Goal: Task Accomplishment & Management: Complete application form

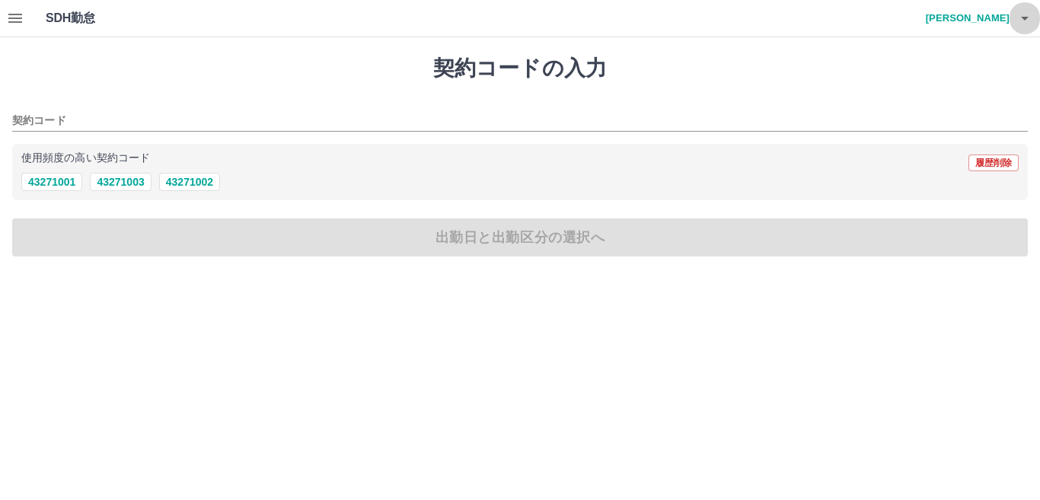
click at [1024, 18] on icon "button" at bounding box center [1025, 19] width 8 height 4
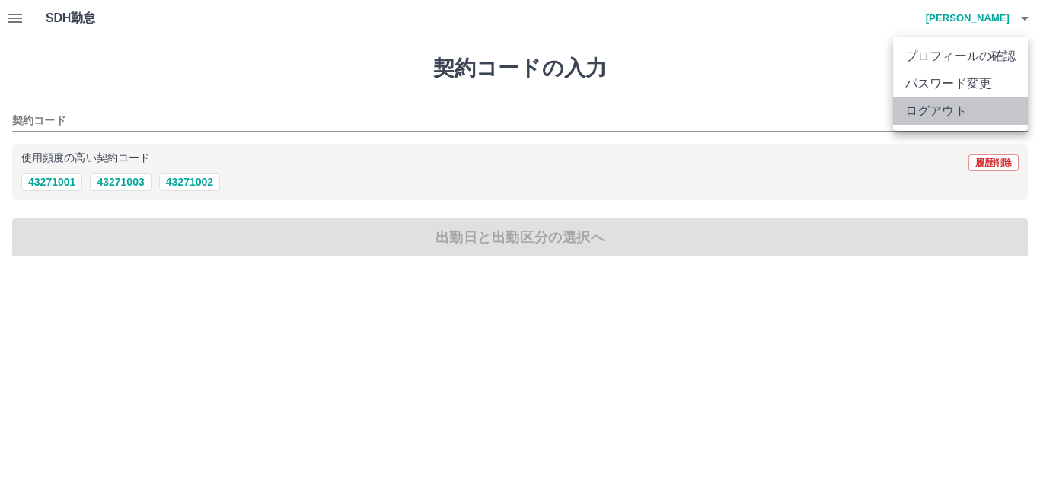
click at [958, 110] on li "ログアウト" at bounding box center [960, 110] width 135 height 27
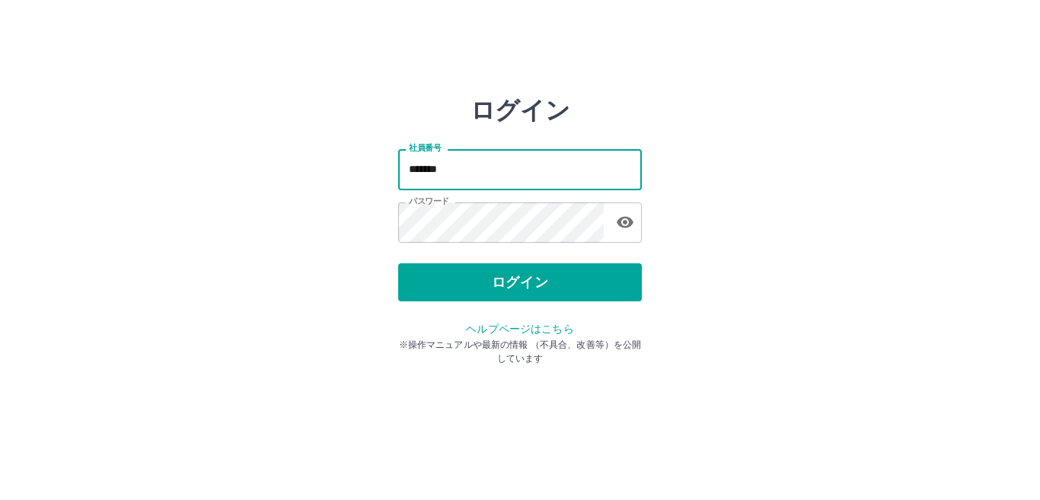
click at [579, 166] on input "*******" at bounding box center [520, 169] width 244 height 40
type input "*******"
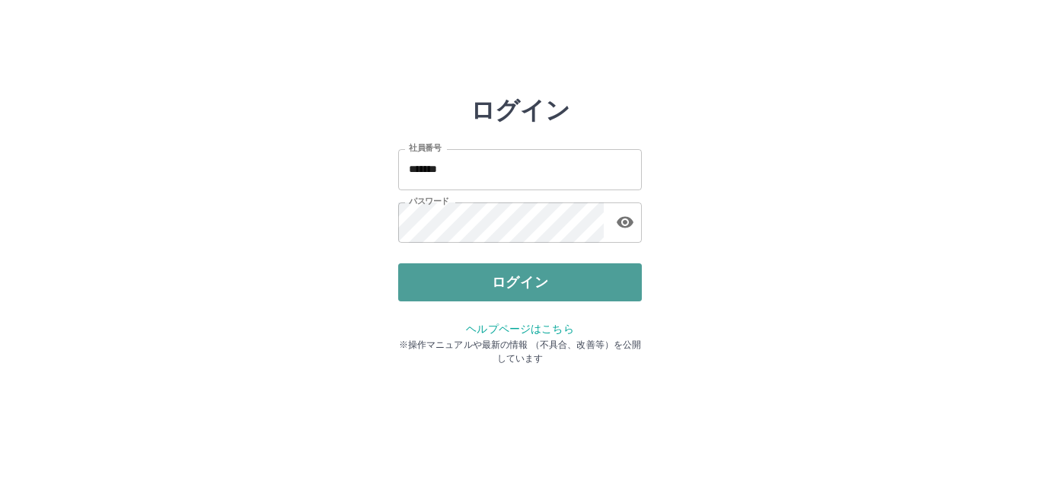
click at [607, 275] on button "ログイン" at bounding box center [520, 283] width 244 height 38
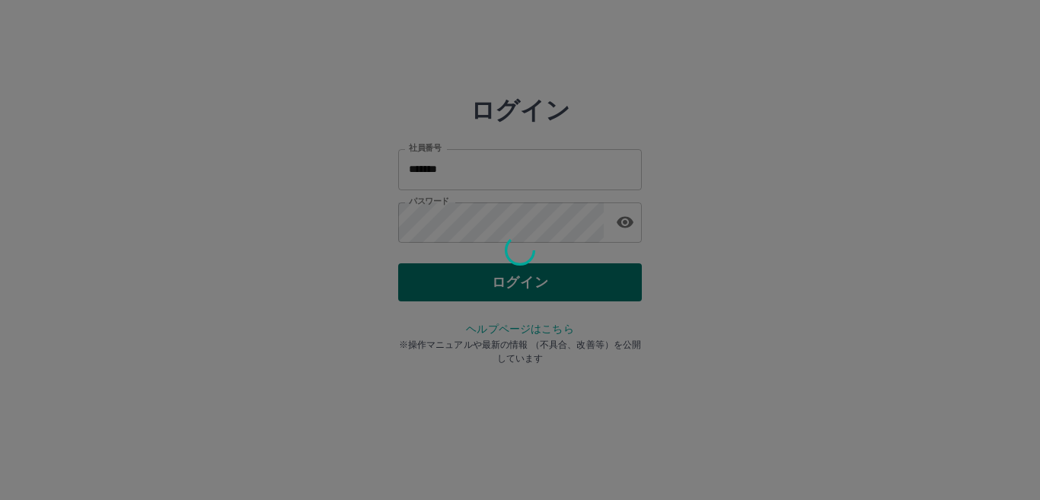
click at [607, 275] on div "ログイン 社員番号 ******* 社員番号 パスワード パスワード ログイン ヘルプページはこちら ※操作マニュアルや最新の情報 （不具合、改善等）を公開し…" at bounding box center [520, 218] width 244 height 244
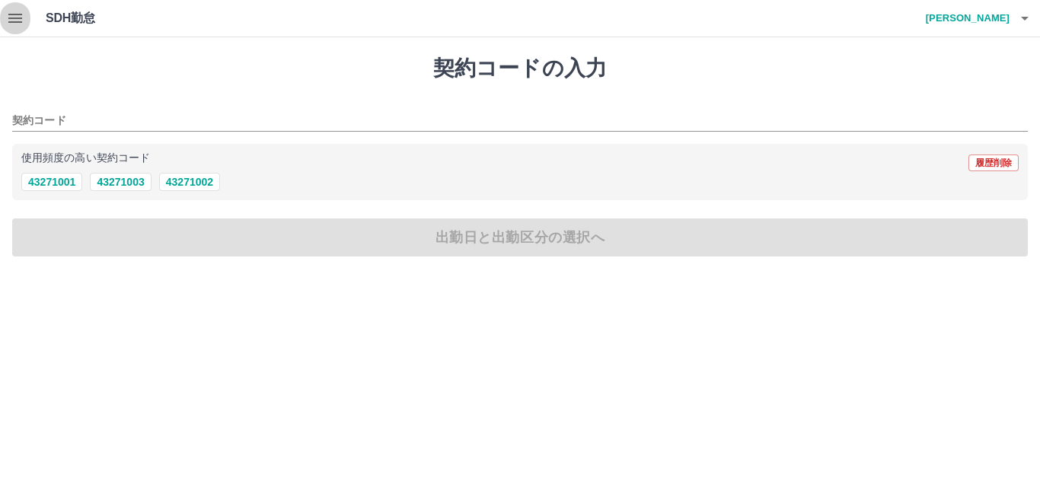
click at [17, 20] on icon "button" at bounding box center [15, 18] width 18 height 18
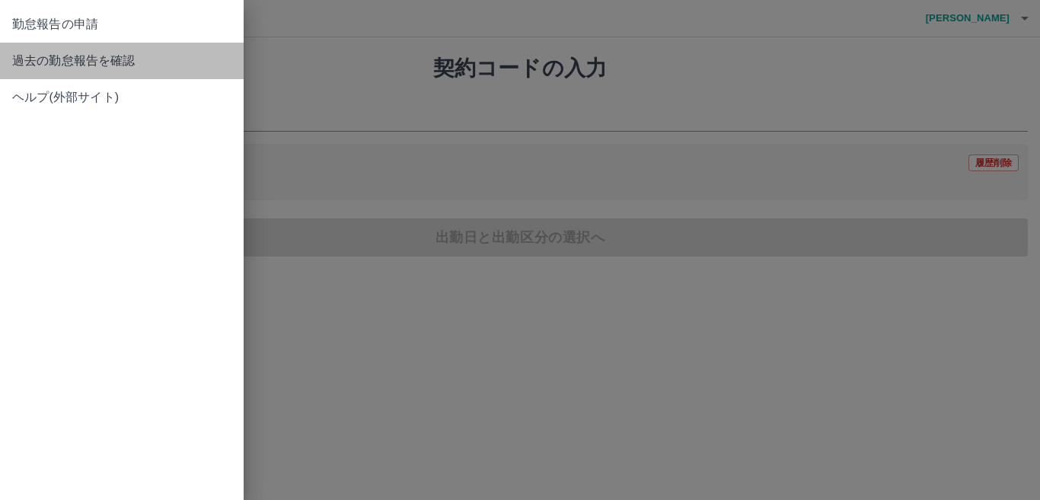
click at [62, 72] on link "過去の勤怠報告を確認" at bounding box center [122, 61] width 244 height 37
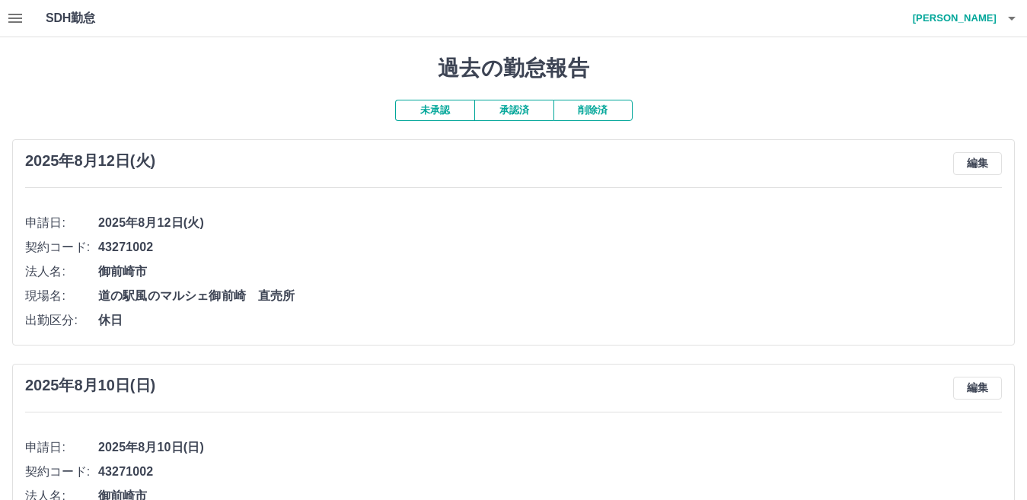
click at [445, 111] on button "未承認" at bounding box center [434, 110] width 79 height 21
click at [516, 113] on button "承認済" at bounding box center [514, 110] width 79 height 21
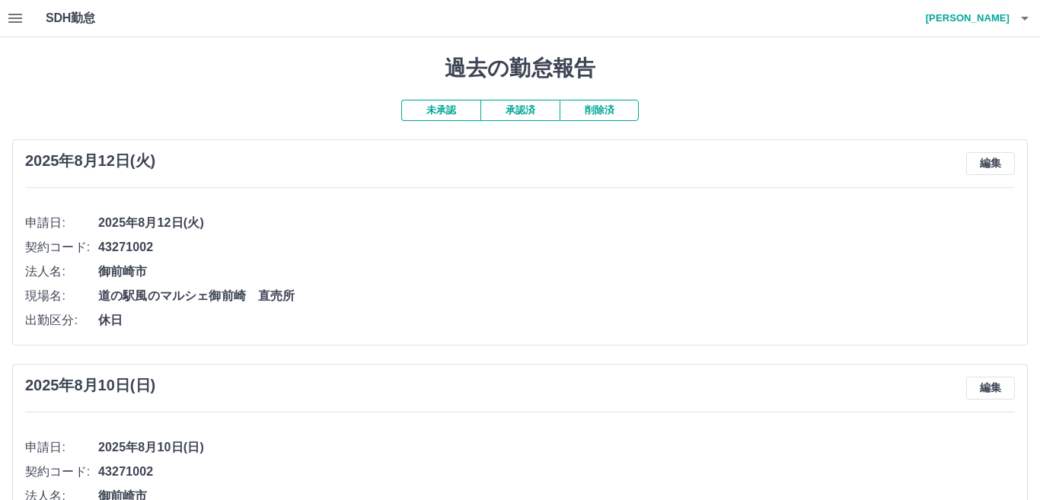
click at [516, 113] on div "過去の勤怠報告 未承認 承認済 削除済 2025年8月12日(火) 編集 申請日: 2025年8月12日(火) 契約コード: 43271002 法人名: 御前…" at bounding box center [520, 425] width 1040 height 776
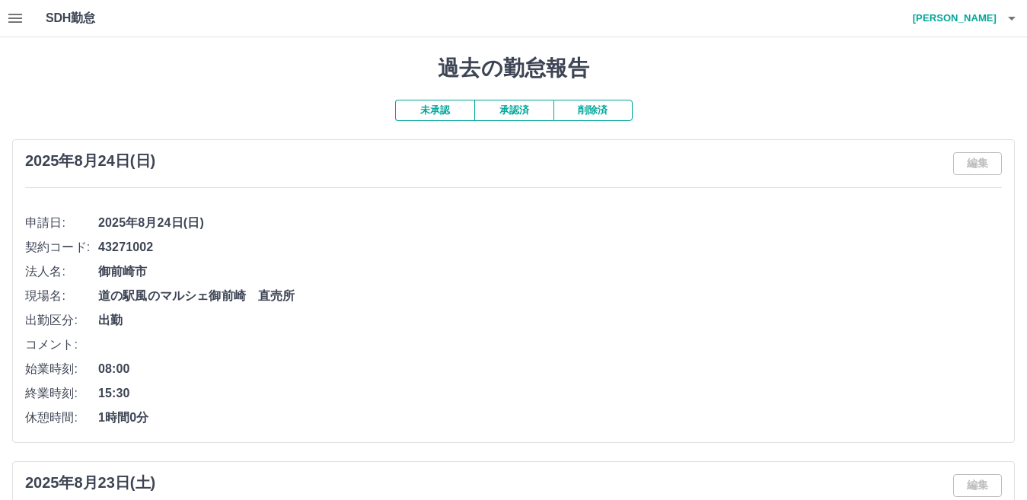
click at [456, 102] on button "未承認" at bounding box center [434, 110] width 79 height 21
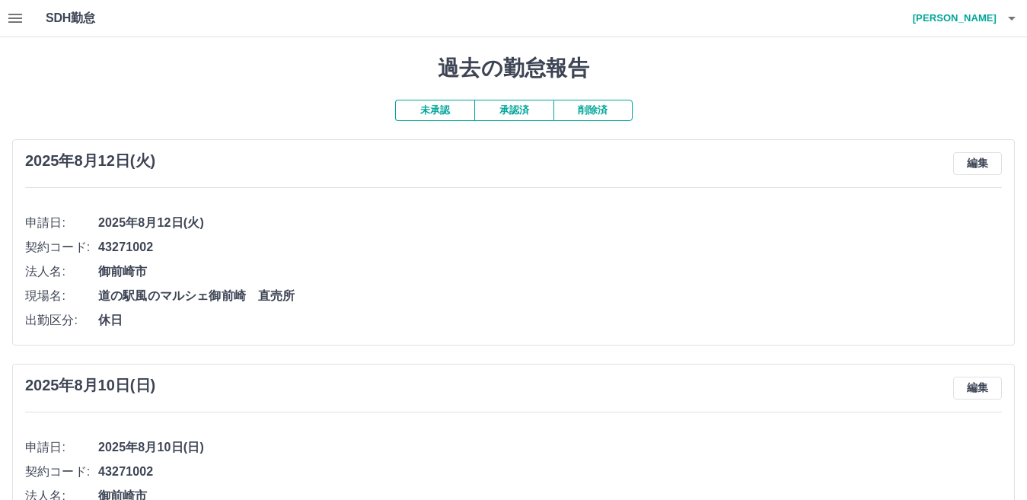
click at [519, 106] on button "承認済" at bounding box center [514, 110] width 79 height 21
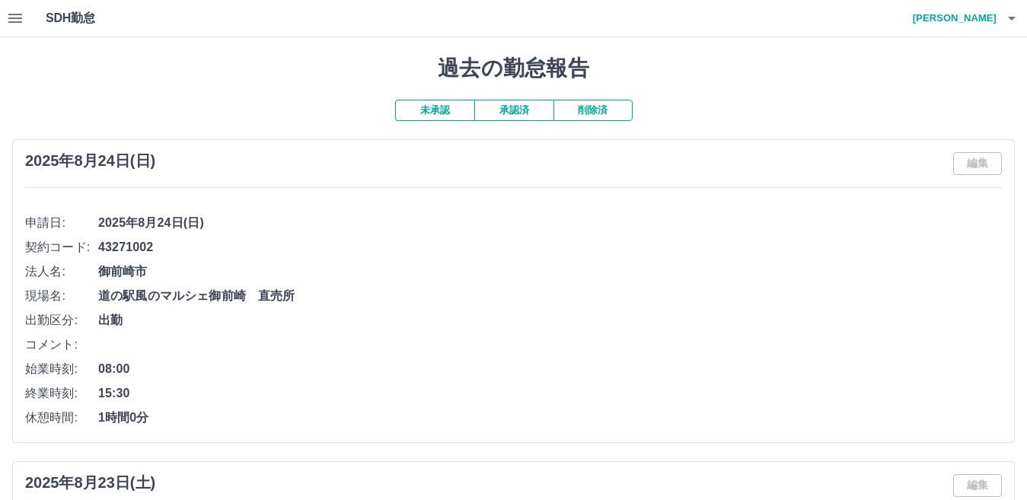
click at [440, 110] on button "未承認" at bounding box center [434, 110] width 79 height 21
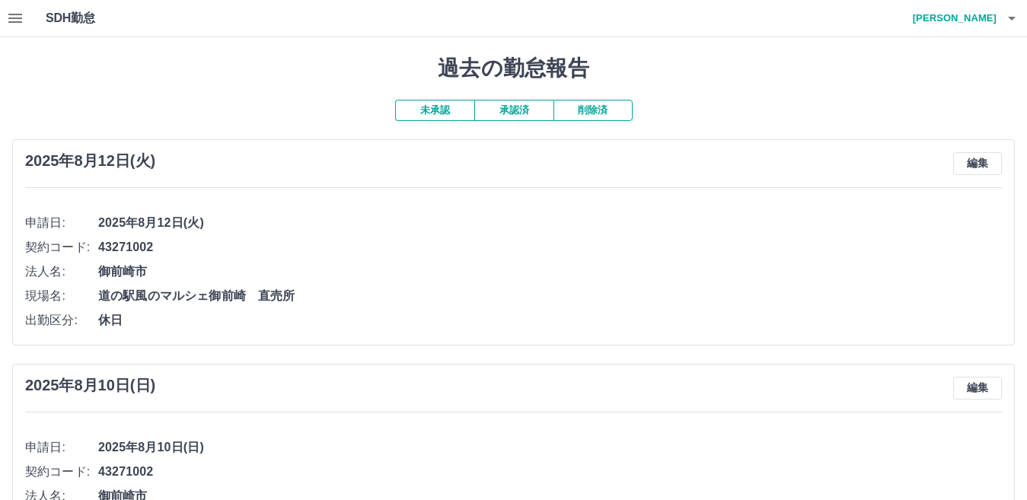
click at [602, 109] on button "削除済" at bounding box center [593, 110] width 79 height 21
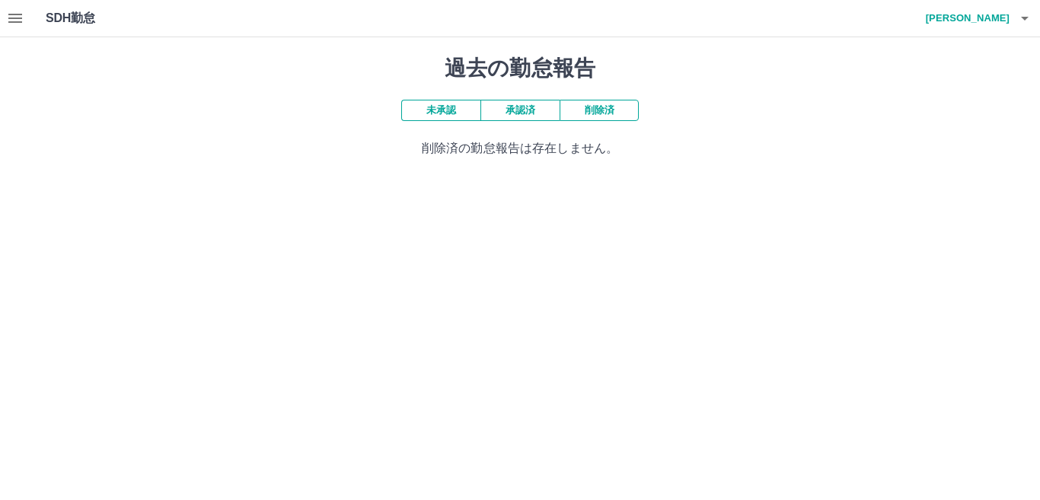
click at [526, 107] on button "承認済" at bounding box center [520, 110] width 79 height 21
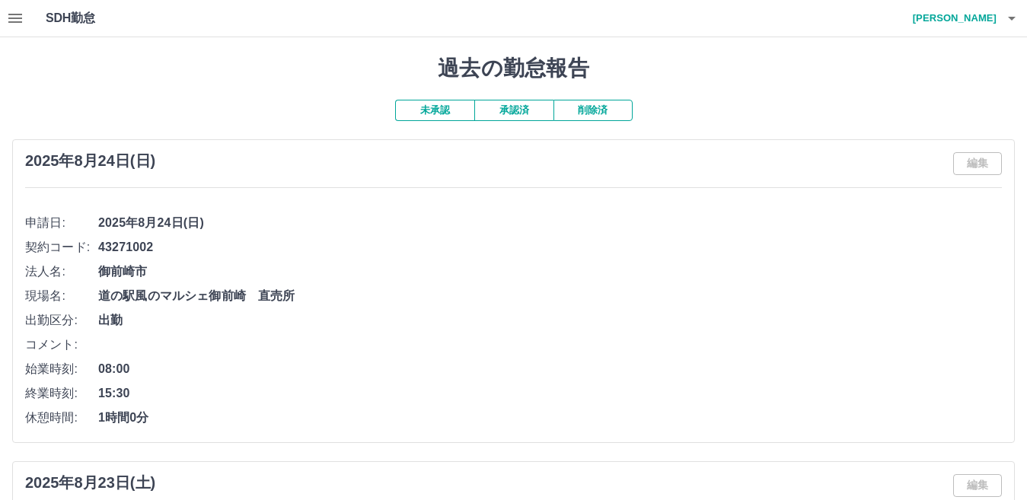
click at [660, 333] on li "出勤区分: 出勤" at bounding box center [513, 320] width 977 height 24
click at [21, 21] on icon "button" at bounding box center [15, 18] width 18 height 18
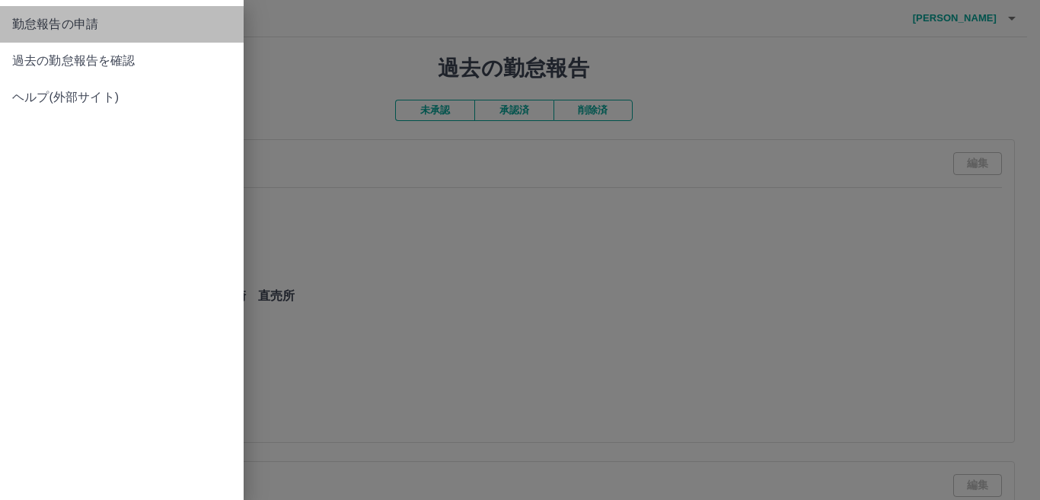
click at [80, 27] on span "勤怠報告の申請" at bounding box center [121, 24] width 219 height 18
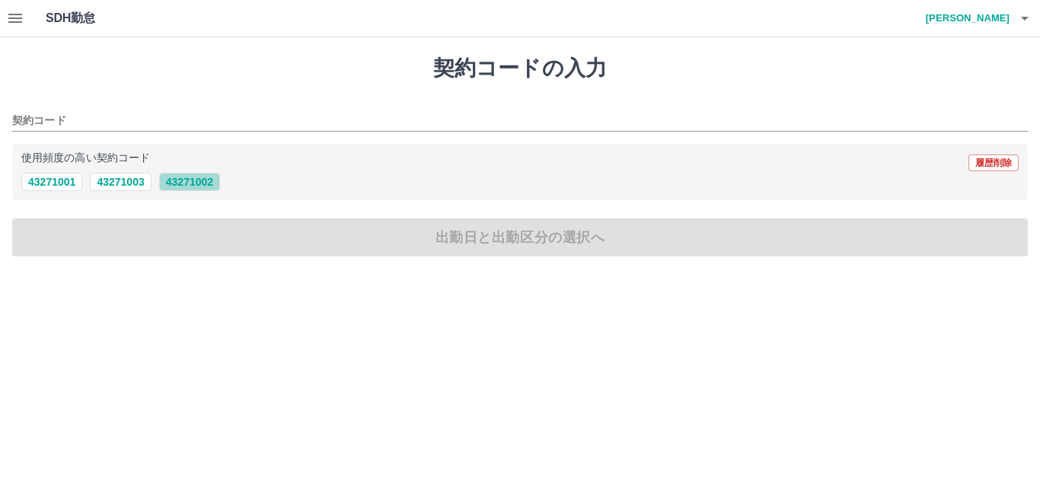
click at [202, 184] on button "43271002" at bounding box center [189, 182] width 61 height 18
type input "********"
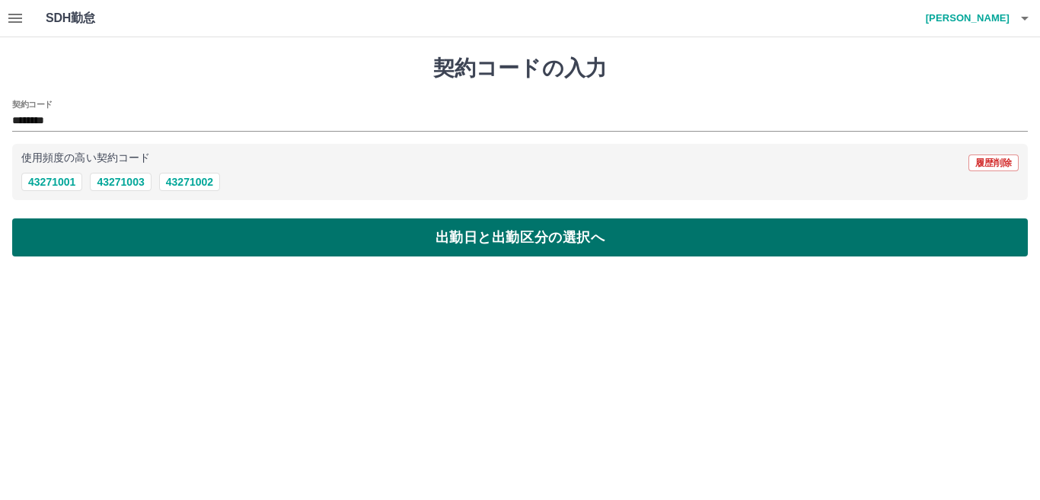
click at [217, 244] on button "出勤日と出勤区分の選択へ" at bounding box center [520, 238] width 1016 height 38
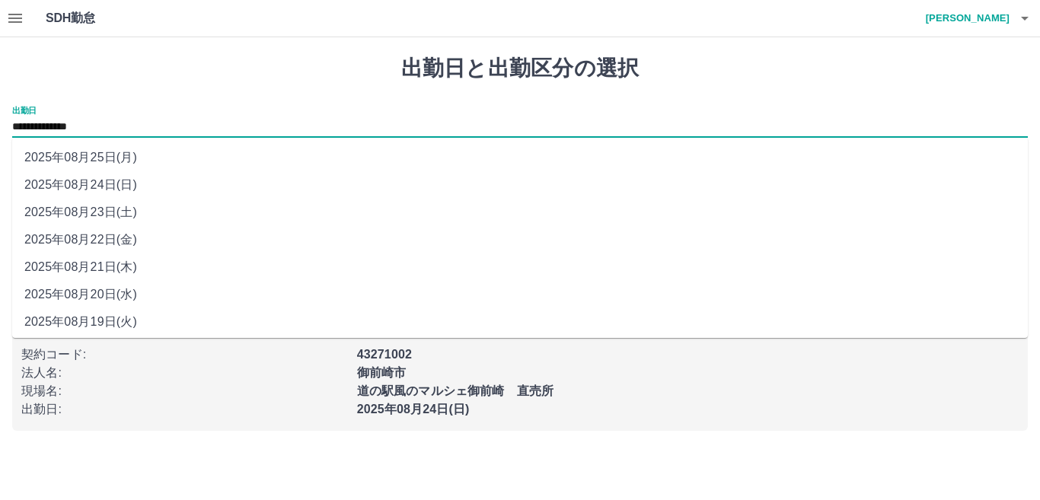
click at [37, 124] on input "**********" at bounding box center [520, 127] width 1016 height 19
click at [112, 244] on li "2025年08月22日(金)" at bounding box center [520, 239] width 1016 height 27
type input "**********"
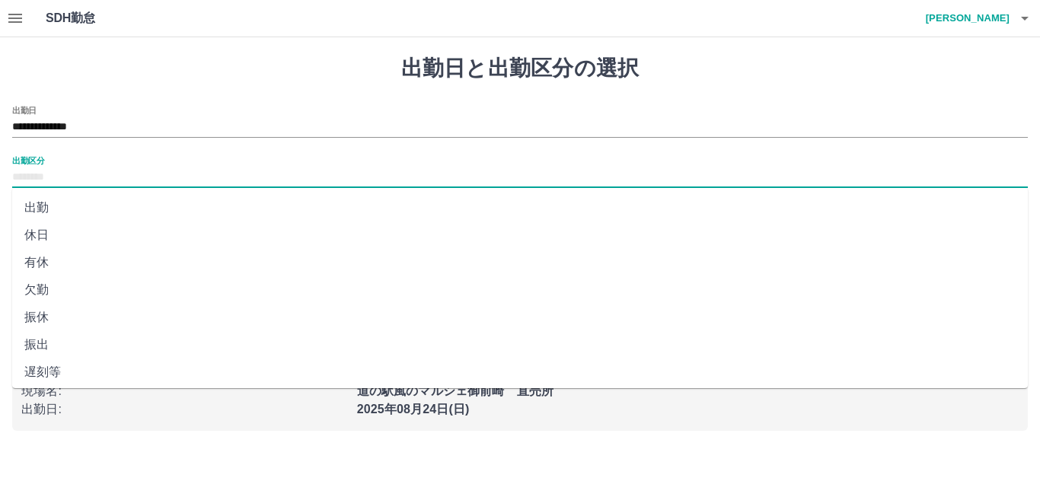
click at [36, 174] on input "出勤区分" at bounding box center [520, 177] width 1016 height 19
click at [37, 209] on li "出勤" at bounding box center [520, 207] width 1016 height 27
type input "**"
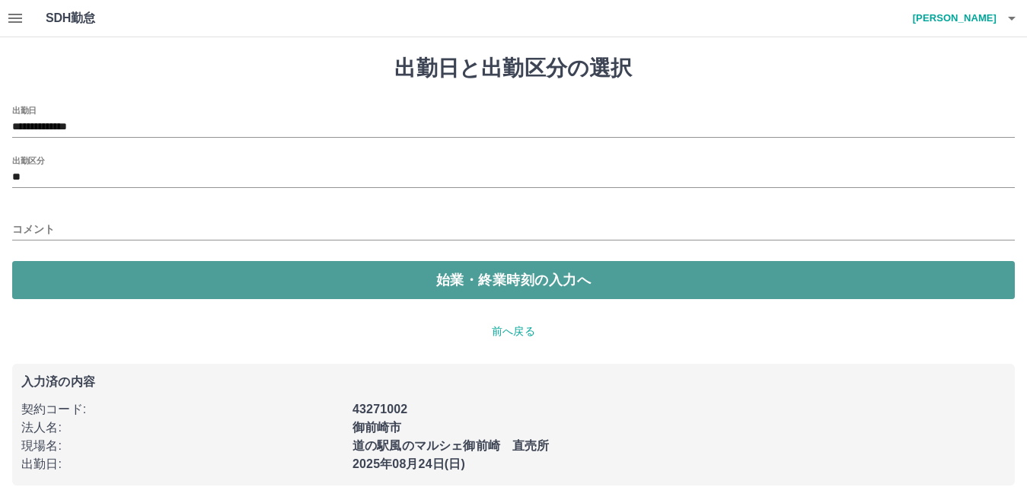
click at [260, 276] on button "始業・終業時刻の入力へ" at bounding box center [513, 280] width 1003 height 38
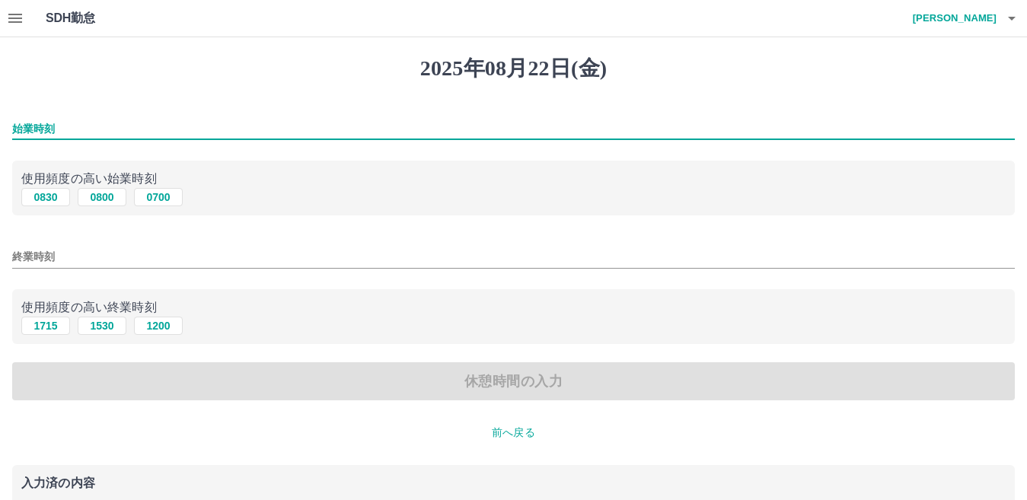
click at [34, 123] on input "始業時刻" at bounding box center [513, 129] width 1003 height 22
click at [50, 126] on input "始業時刻" at bounding box center [513, 129] width 1003 height 22
type input "****"
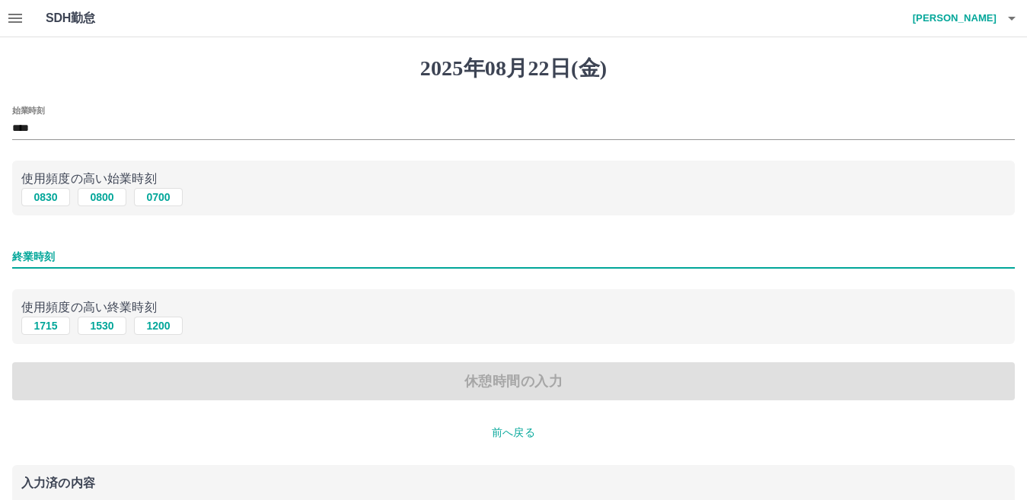
click at [46, 257] on input "終業時刻" at bounding box center [513, 257] width 1003 height 22
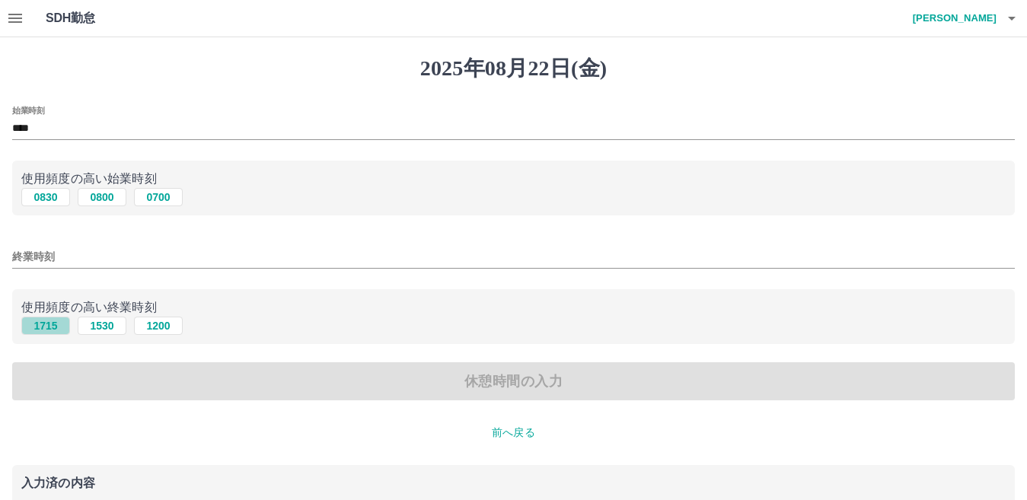
click at [54, 325] on button "1715" at bounding box center [45, 326] width 49 height 18
type input "****"
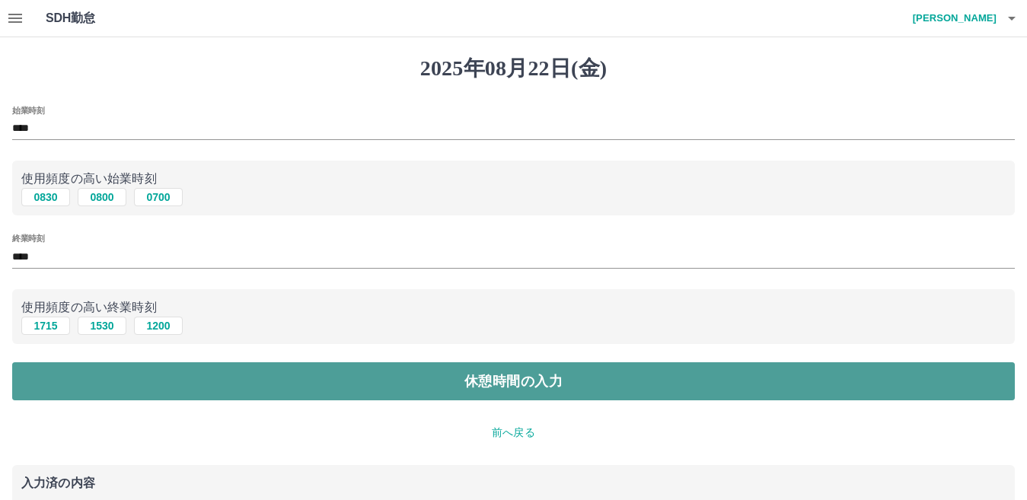
click at [197, 384] on button "休憩時間の入力" at bounding box center [513, 382] width 1003 height 38
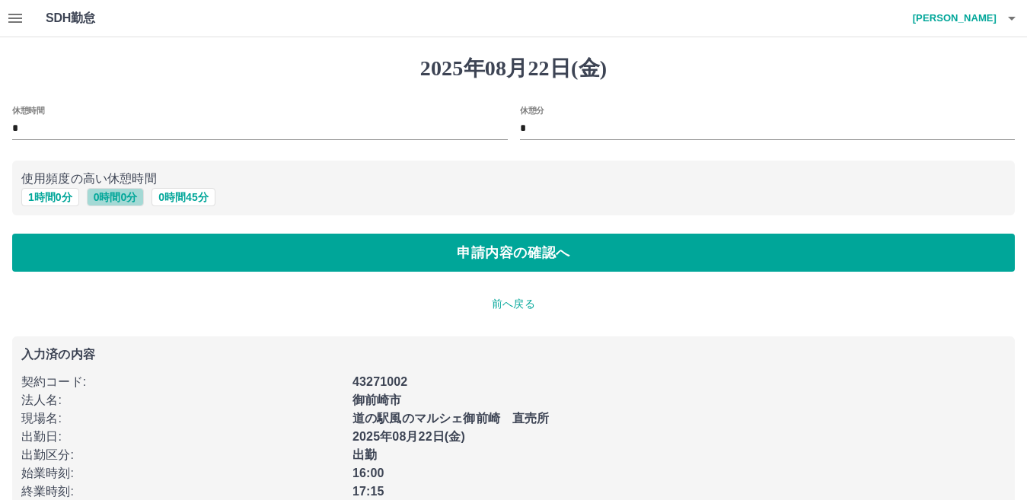
click at [133, 196] on button "0 時間 0 分" at bounding box center [116, 197] width 58 height 18
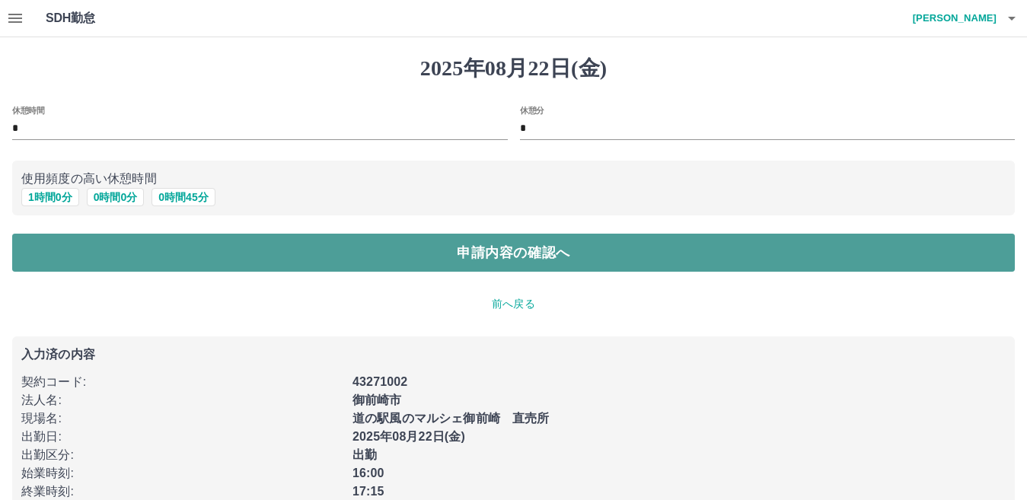
click at [164, 257] on button "申請内容の確認へ" at bounding box center [513, 253] width 1003 height 38
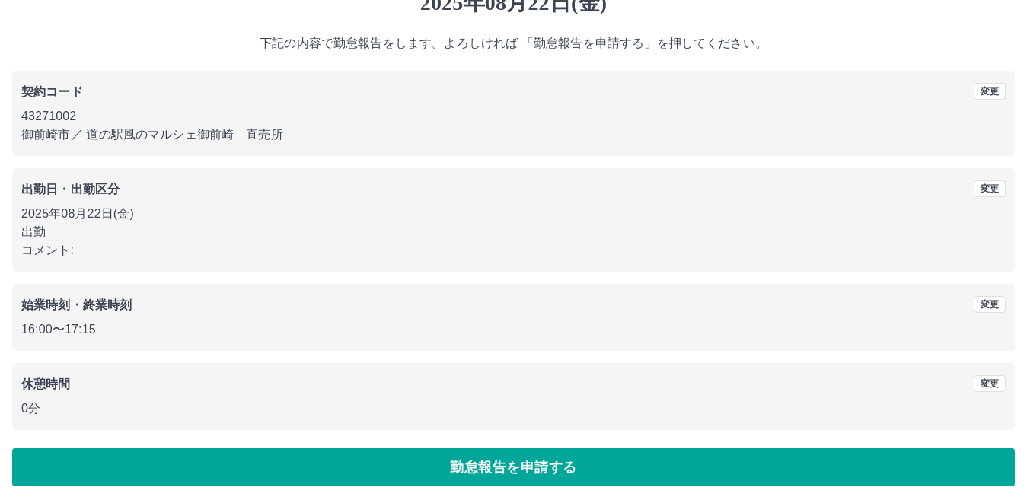
scroll to position [70, 0]
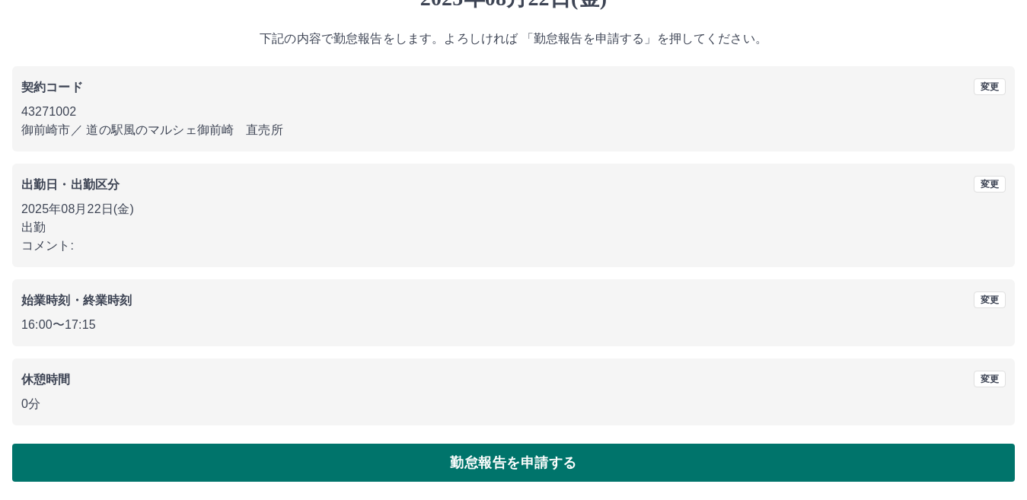
click at [693, 466] on button "勤怠報告を申請する" at bounding box center [513, 463] width 1003 height 38
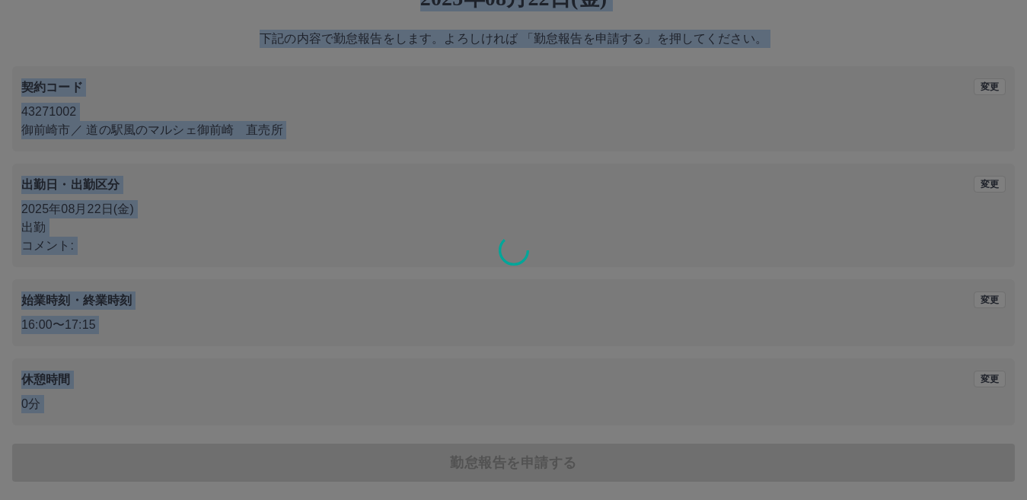
click at [693, 466] on div "2025年08月22日(金) 下記の内容で勤怠報告をします。よろしければ 「勤怠報告を申請する」を押してください。 契約コード 変更 43271002 御前崎…" at bounding box center [513, 233] width 1027 height 533
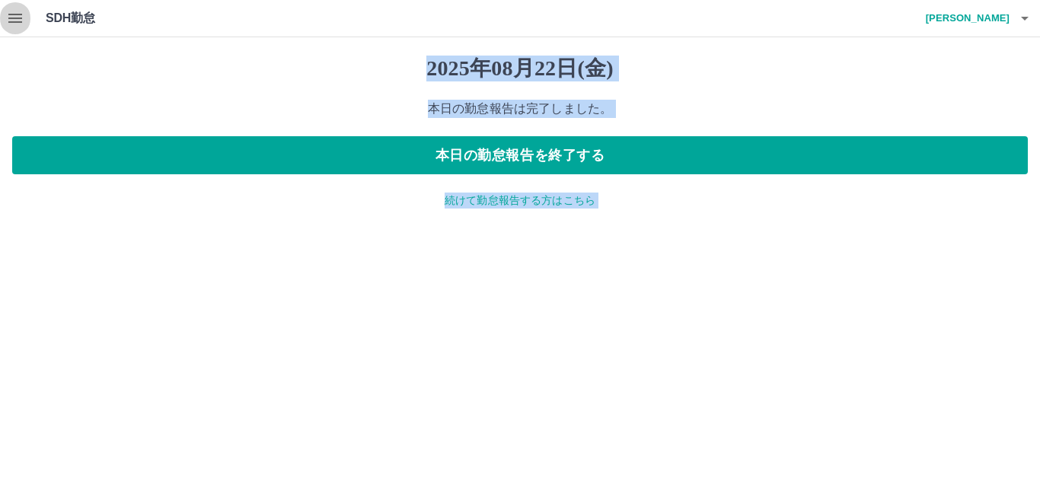
click at [9, 22] on icon "button" at bounding box center [15, 18] width 14 height 9
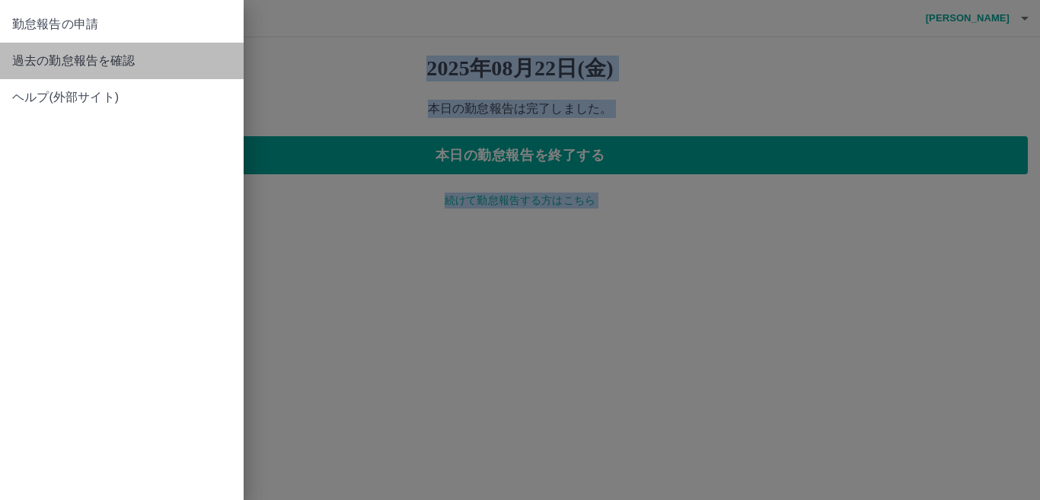
click at [110, 58] on span "過去の勤怠報告を確認" at bounding box center [121, 61] width 219 height 18
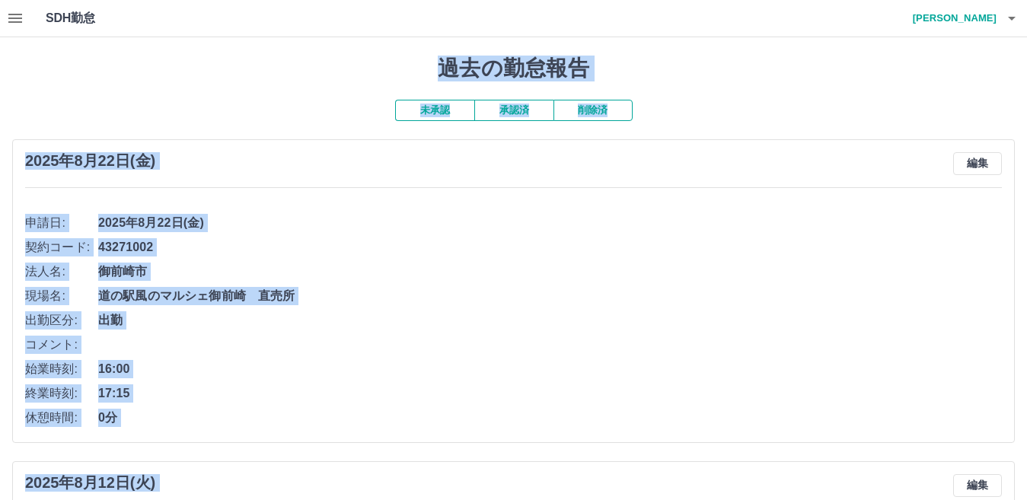
click at [344, 220] on span "2025年8月22日(金)" at bounding box center [550, 223] width 904 height 18
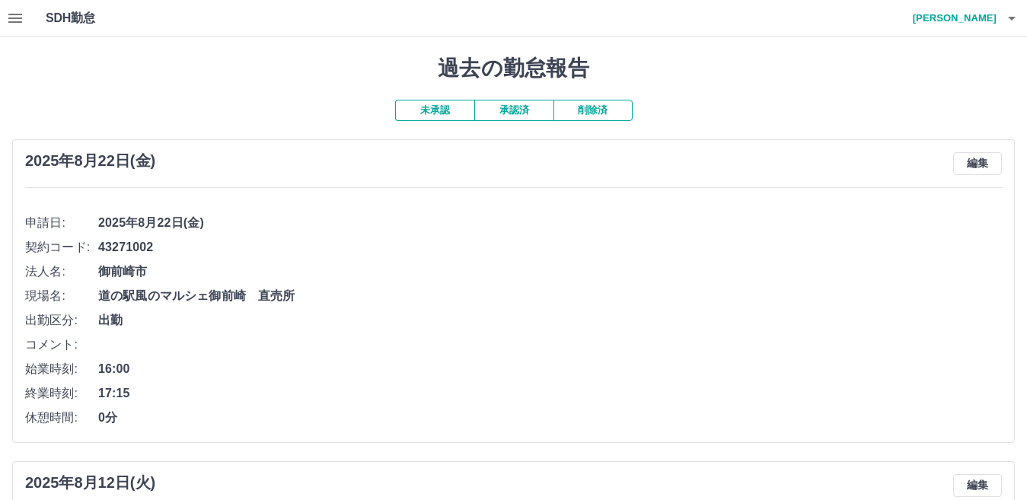
click at [526, 107] on button "承認済" at bounding box center [514, 110] width 79 height 21
click at [439, 115] on button "未承認" at bounding box center [434, 110] width 79 height 21
click at [519, 103] on button "承認済" at bounding box center [514, 110] width 79 height 21
click at [1011, 24] on icon "button" at bounding box center [1012, 18] width 18 height 18
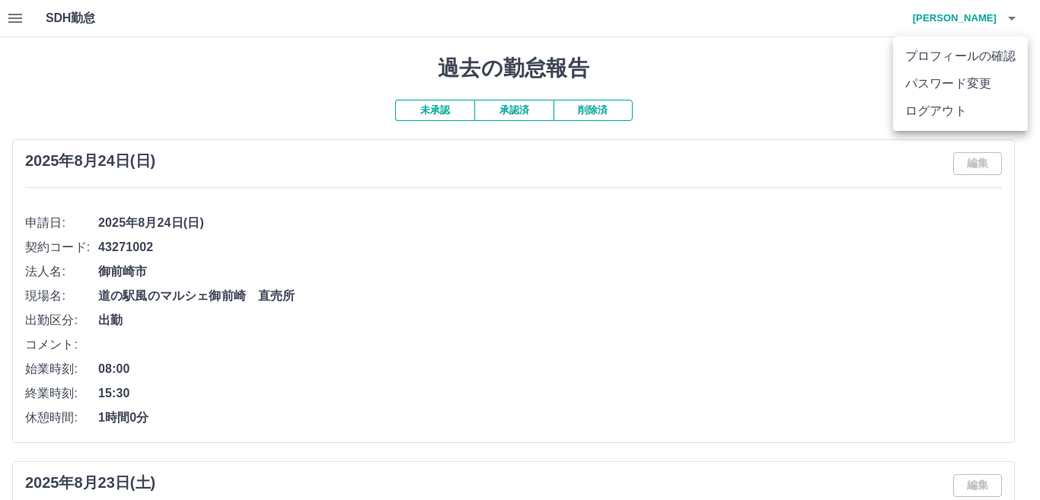
drag, startPoint x: 612, startPoint y: 112, endPoint x: 427, endPoint y: 113, distance: 185.8
click at [427, 113] on div at bounding box center [520, 250] width 1040 height 500
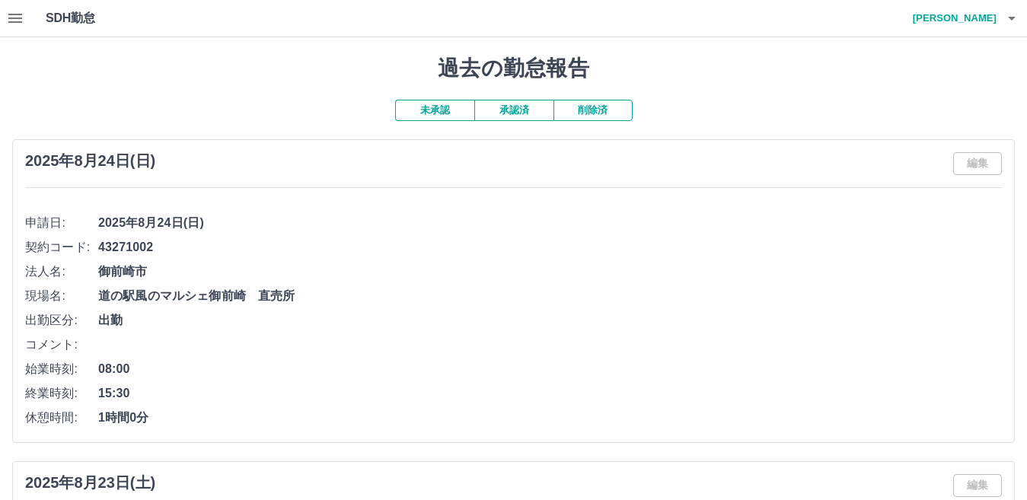
click at [427, 113] on button "未承認" at bounding box center [434, 110] width 79 height 21
click at [1011, 21] on icon "button" at bounding box center [1012, 18] width 18 height 18
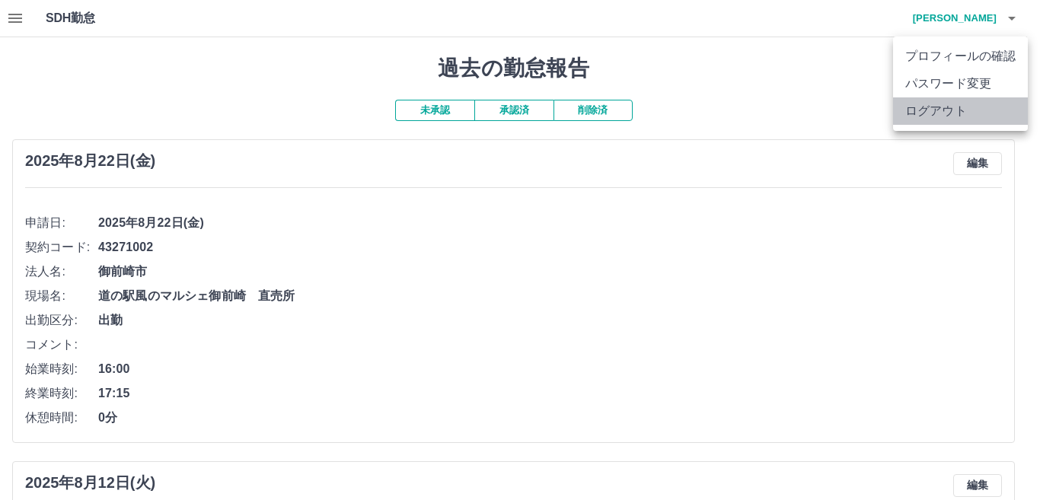
click at [974, 106] on li "ログアウト" at bounding box center [960, 110] width 135 height 27
